Goal: Find specific page/section: Find specific page/section

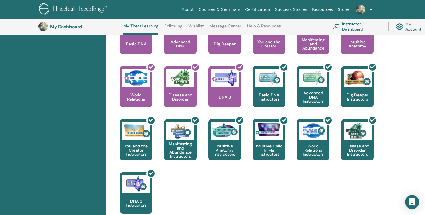
scroll to position [280, 0]
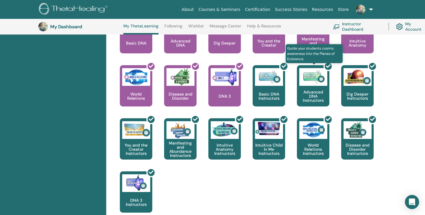
click at [312, 87] on div at bounding box center [317, 88] width 32 height 53
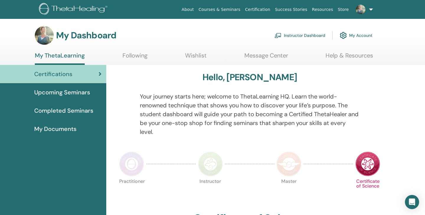
click at [292, 35] on link "Instructor Dashboard" at bounding box center [300, 35] width 51 height 13
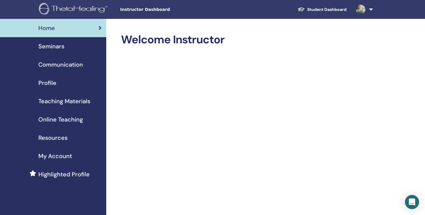
click at [57, 45] on span "Seminars" at bounding box center [51, 46] width 26 height 9
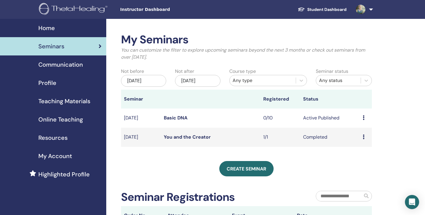
click at [177, 116] on link "Basic DNA" at bounding box center [176, 118] width 24 height 6
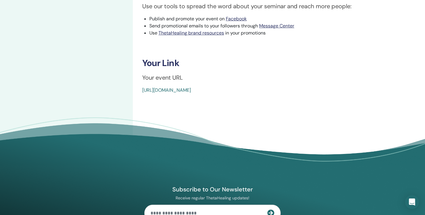
scroll to position [200, 0]
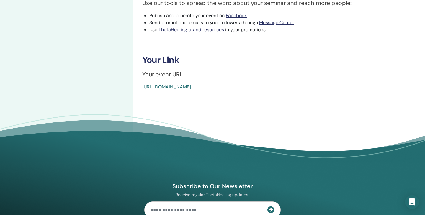
drag, startPoint x: 279, startPoint y: 87, endPoint x: 142, endPoint y: 87, distance: 136.4
copy link "[URL][DOMAIN_NAME]"
click at [283, 87] on div "https://www.thetahealing.com/seminar-375861-details.html" at bounding box center [252, 87] width 221 height 7
drag, startPoint x: 283, startPoint y: 86, endPoint x: 137, endPoint y: 83, distance: 146.2
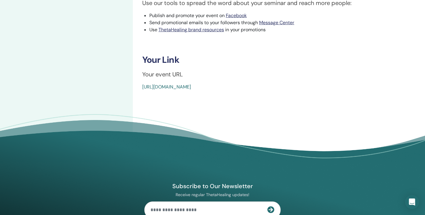
copy link "https://www.thetahealing.com/seminar-375861-details.html"
